Goal: Task Accomplishment & Management: Complete application form

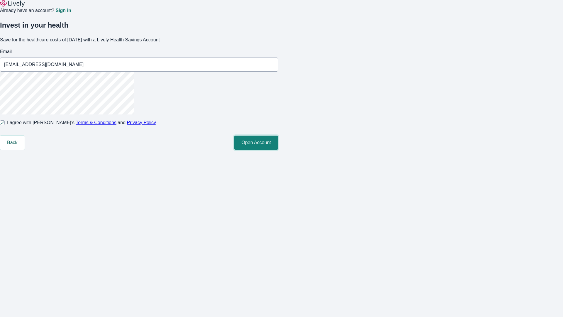
click at [278, 150] on button "Open Account" at bounding box center [256, 143] width 44 height 14
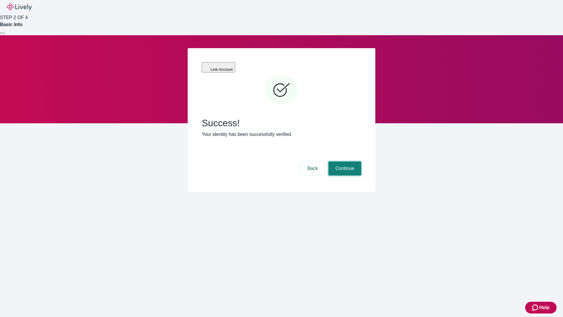
click at [344, 161] on button "Continue" at bounding box center [345, 168] width 33 height 14
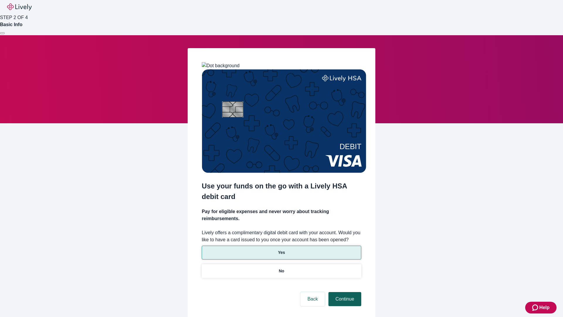
click at [281, 249] on p "Yes" at bounding box center [281, 252] width 7 height 6
click at [344, 292] on button "Continue" at bounding box center [345, 299] width 33 height 14
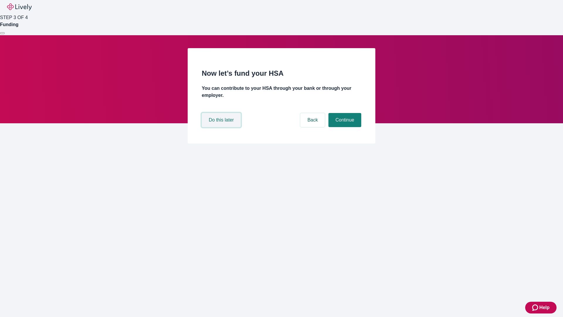
click at [222, 127] on button "Do this later" at bounding box center [221, 120] width 39 height 14
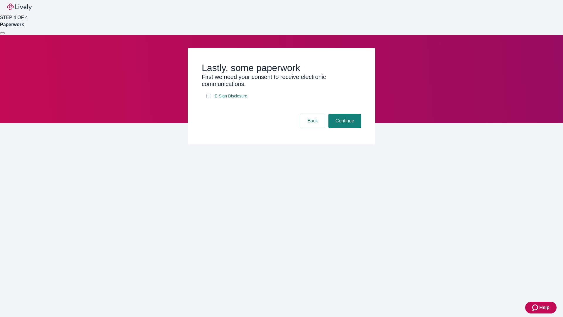
click at [209, 98] on input "E-Sign Disclosure" at bounding box center [209, 96] width 5 height 5
checkbox input "true"
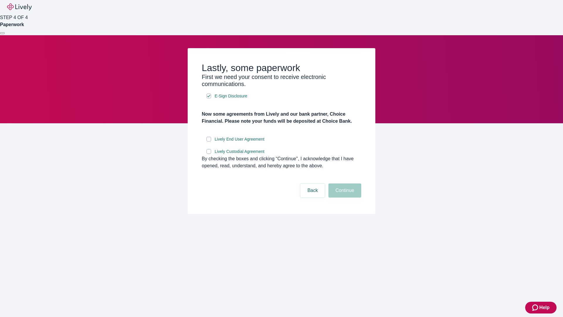
click at [209, 141] on input "Lively End User Agreement" at bounding box center [209, 139] width 5 height 5
checkbox input "true"
click at [209, 154] on input "Lively Custodial Agreement" at bounding box center [209, 151] width 5 height 5
checkbox input "true"
click at [344, 197] on button "Continue" at bounding box center [345, 190] width 33 height 14
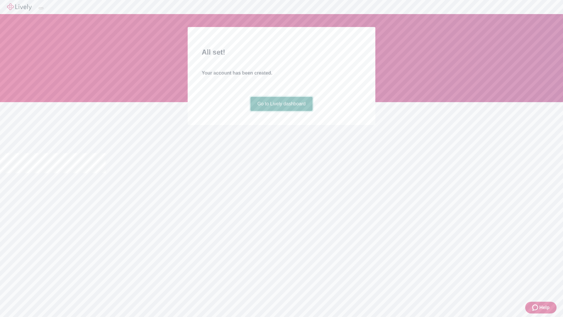
click at [281, 111] on link "Go to Lively dashboard" at bounding box center [282, 104] width 62 height 14
